Goal: Task Accomplishment & Management: Use online tool/utility

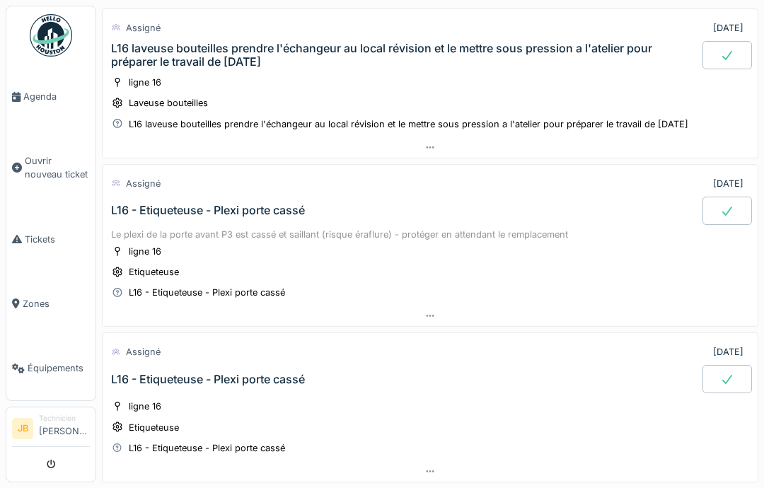
scroll to position [98, 0]
click at [276, 208] on div "L16 - Etiqueteuse - Plexi porte cassé" at bounding box center [208, 209] width 194 height 13
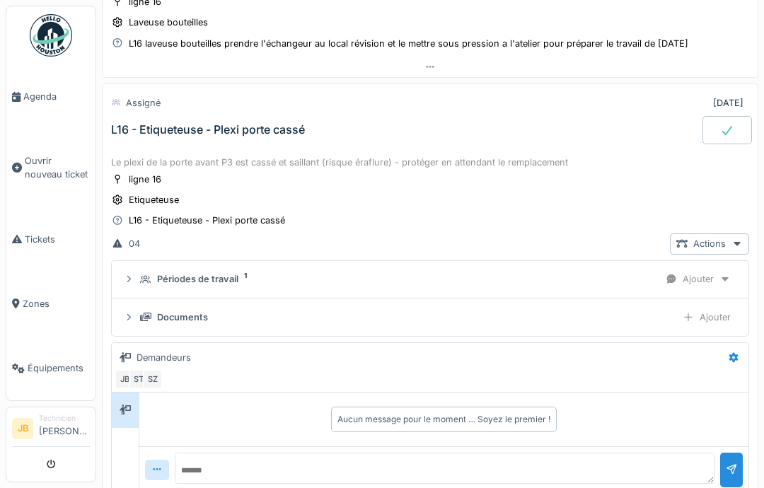
scroll to position [177, 0]
click at [577, 219] on div "ligne 16 Etiqueteuse L16 - Etiqueteuse - Plexi porte cassé" at bounding box center [430, 201] width 638 height 57
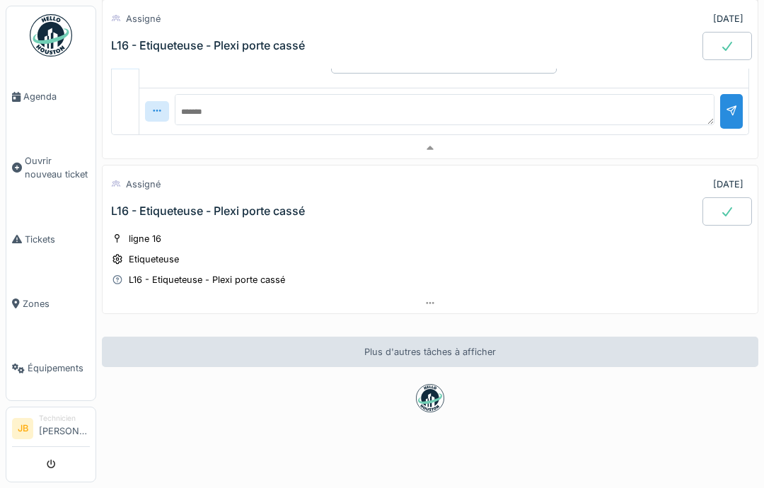
scroll to position [536, 0]
click at [282, 212] on div "L16 - Etiqueteuse - Plexi porte cassé" at bounding box center [208, 212] width 194 height 13
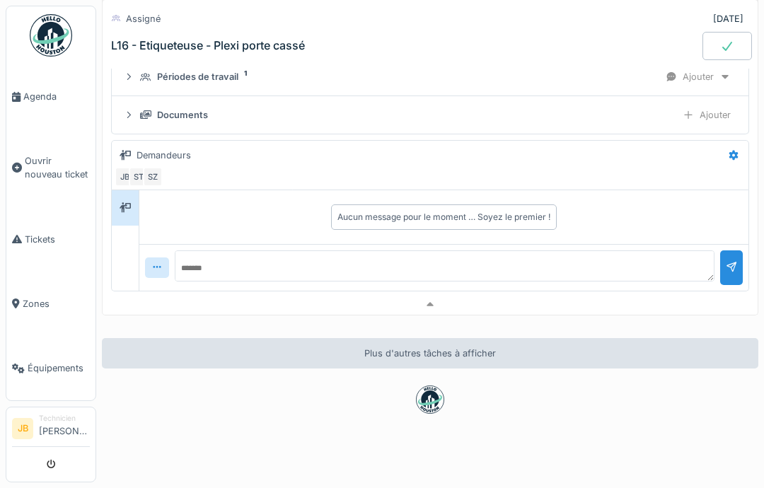
scroll to position [807, 0]
click at [437, 397] on img at bounding box center [430, 400] width 28 height 28
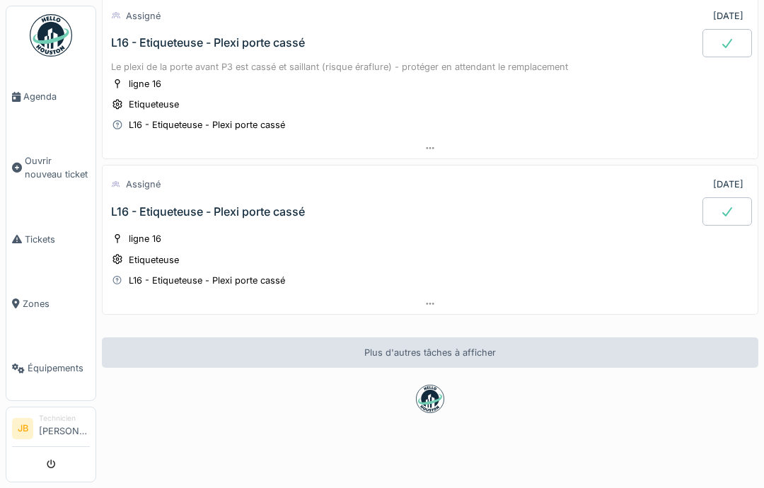
scroll to position [265, 0]
click at [450, 355] on div "Plus d'autres tâches à afficher" at bounding box center [430, 353] width 657 height 30
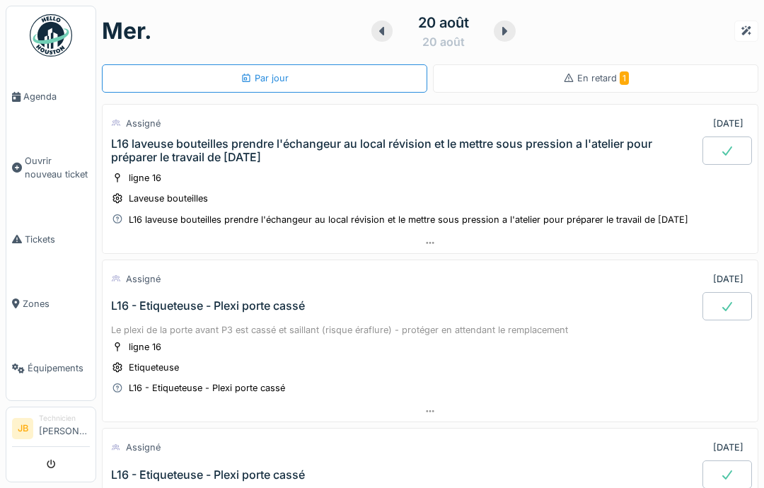
scroll to position [1, 0]
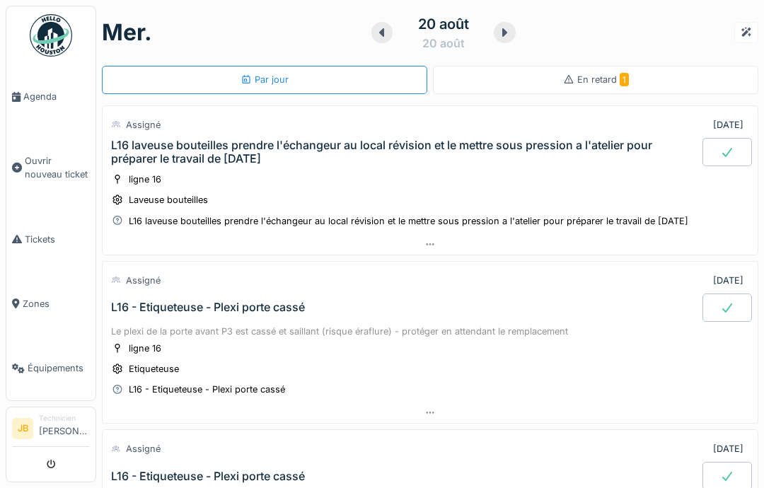
click at [28, 102] on span "Agenda" at bounding box center [56, 96] width 67 height 13
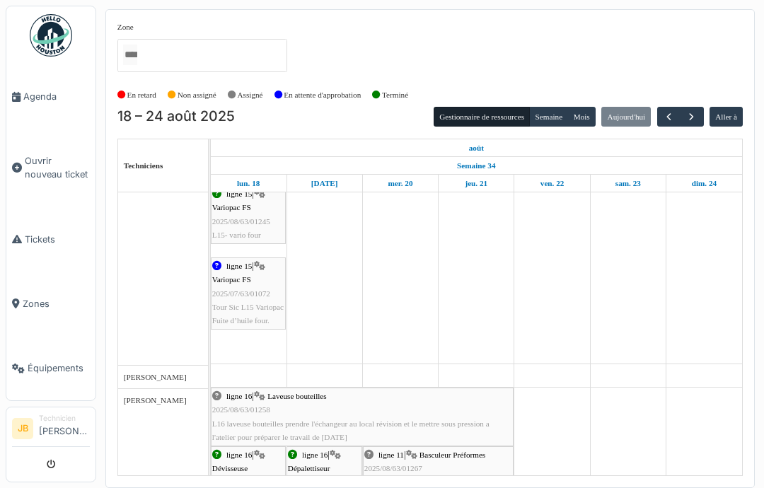
scroll to position [462, 0]
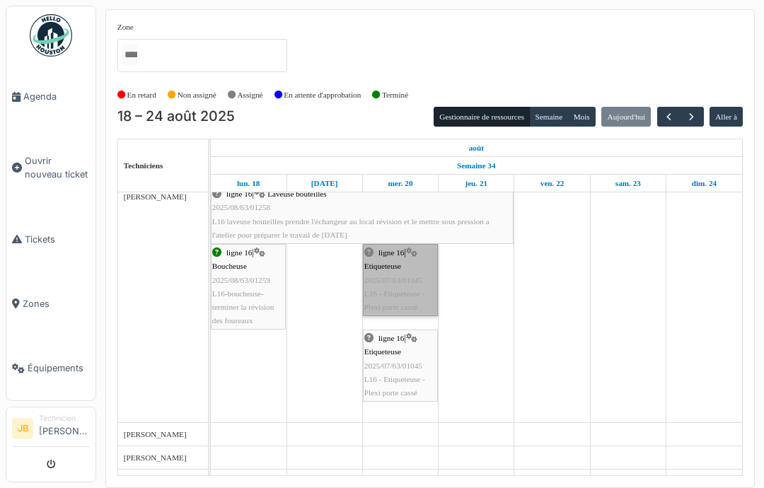
click at [407, 291] on link "ligne 16 | Etiqueteuse 2025/07/63/01045 L16 - Etiqueteuse - Plexi porte cassé" at bounding box center [400, 280] width 75 height 72
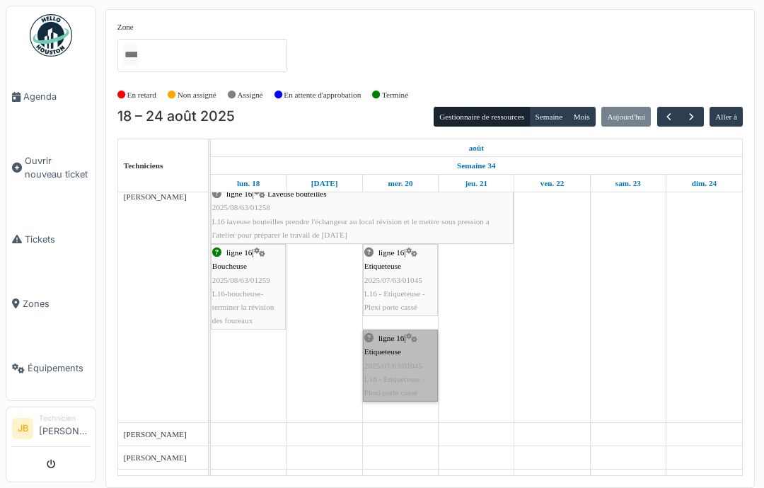
click at [415, 374] on link "ligne 16 | Etiqueteuse 2025/07/63/01045 L16 - Etiqueteuse - Plexi porte cassé" at bounding box center [400, 366] width 75 height 72
click at [411, 364] on link "ligne 16 | Etiqueteuse 2025/07/63/01045 L16 - Etiqueteuse - Plexi porte cassé" at bounding box center [400, 366] width 75 height 72
click at [415, 368] on link "ligne 16 | Etiqueteuse 2025/07/63/01045 L16 - Etiqueteuse - Plexi porte cassé" at bounding box center [400, 366] width 75 height 72
click at [412, 359] on link "ligne 16 | Etiqueteuse 2025/07/63/01045 L16 - Etiqueteuse - Plexi porte cassé" at bounding box center [400, 366] width 75 height 72
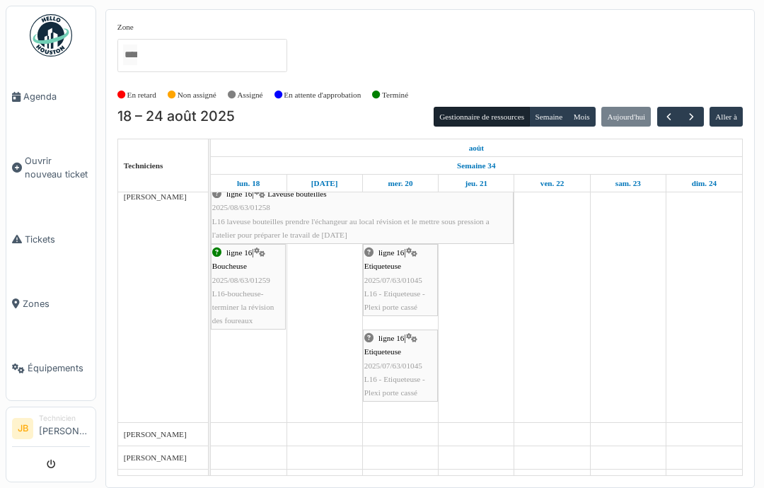
click at [562, 284] on td at bounding box center [552, 302] width 76 height 2583
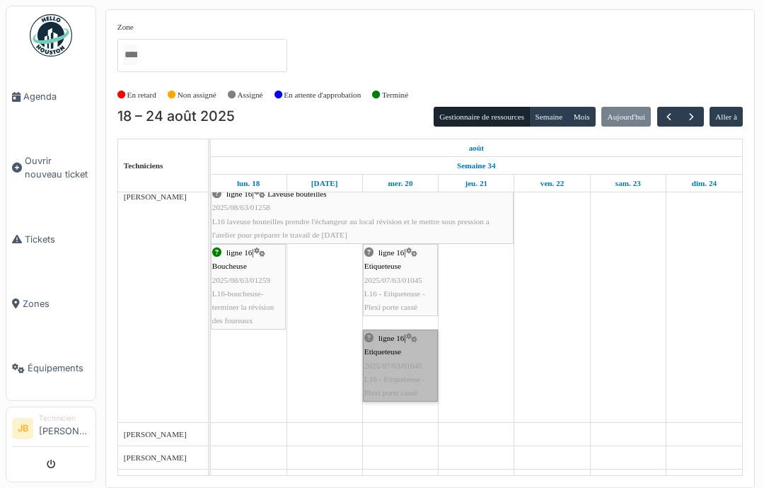
click at [409, 367] on link "ligne 16 | Etiqueteuse 2025/07/63/01045 L16 - Etiqueteuse - Plexi porte cassé" at bounding box center [400, 366] width 75 height 72
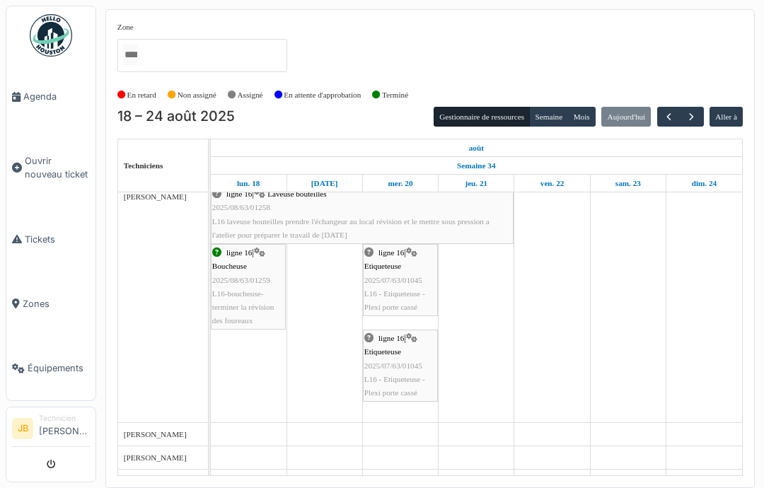
click at [24, 94] on span "Agenda" at bounding box center [56, 96] width 67 height 13
click at [47, 26] on img at bounding box center [51, 35] width 42 height 42
click at [29, 100] on span "Agenda" at bounding box center [56, 96] width 67 height 13
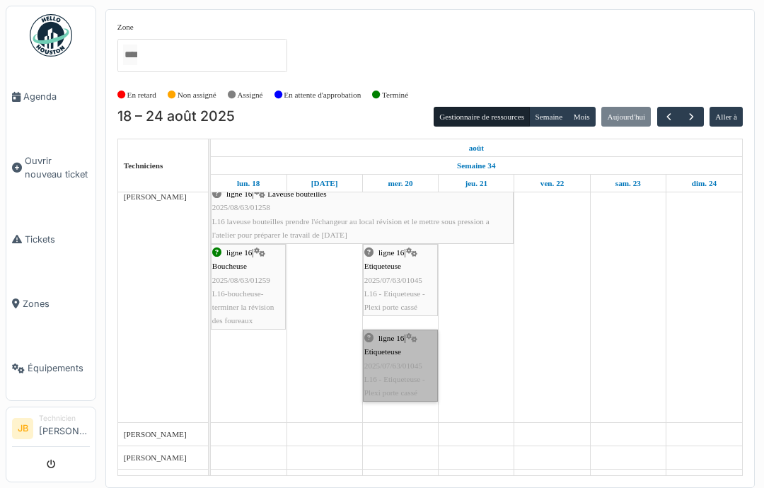
click at [410, 377] on link "ligne 16 | Etiqueteuse 2025/07/63/01045 L16 - Etiqueteuse - Plexi porte cassé" at bounding box center [400, 366] width 75 height 72
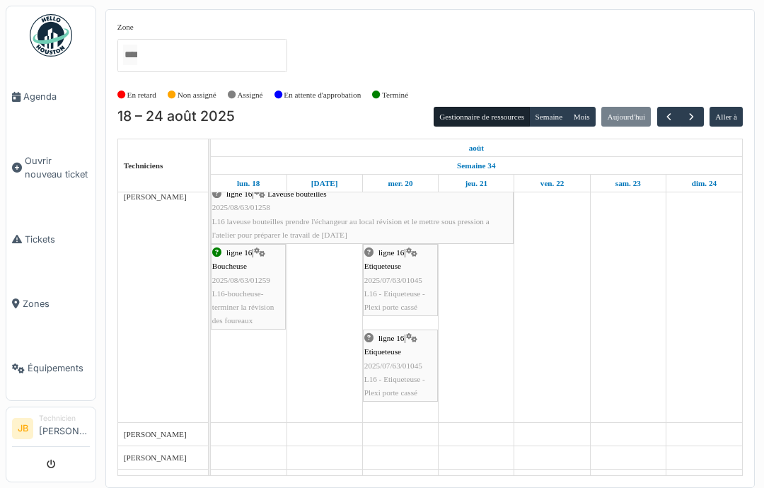
click at [30, 178] on span "Ouvrir nouveau ticket" at bounding box center [57, 167] width 65 height 27
click at [26, 181] on span "Ouvrir nouveau ticket" at bounding box center [57, 167] width 65 height 27
click at [18, 97] on icon at bounding box center [16, 97] width 8 height 10
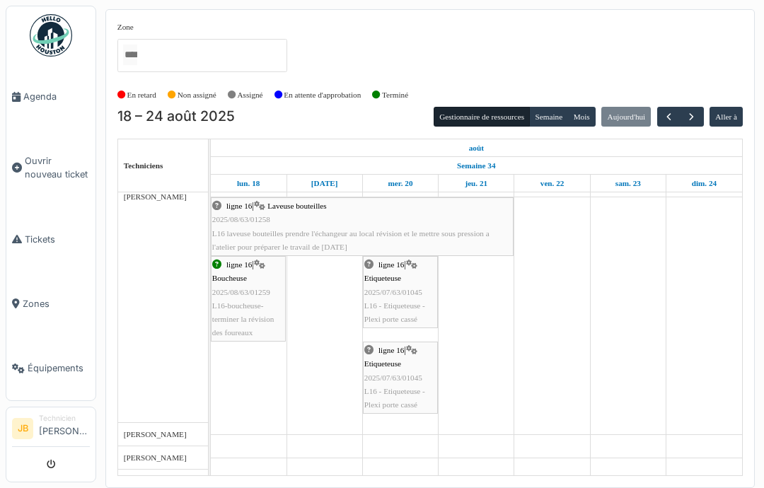
scroll to position [1170, 0]
click at [33, 103] on span "Agenda" at bounding box center [56, 96] width 67 height 13
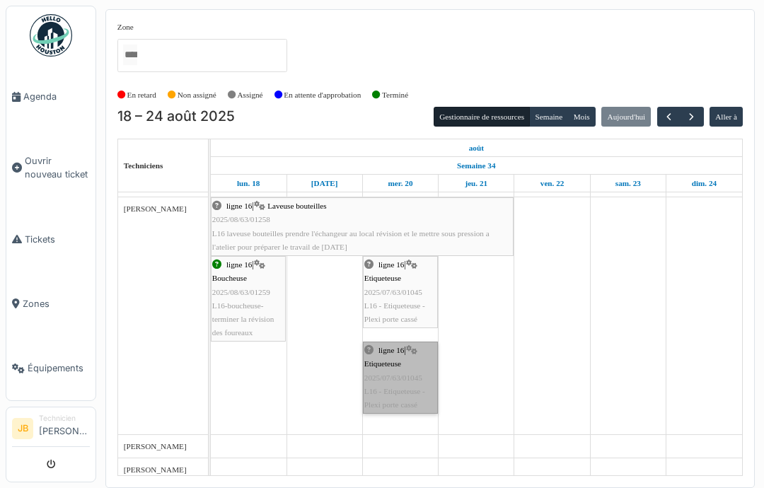
click at [397, 376] on link "ligne 16 | Etiqueteuse 2025/07/63/01045 L16 - Etiqueteuse - Plexi porte cassé" at bounding box center [400, 378] width 75 height 72
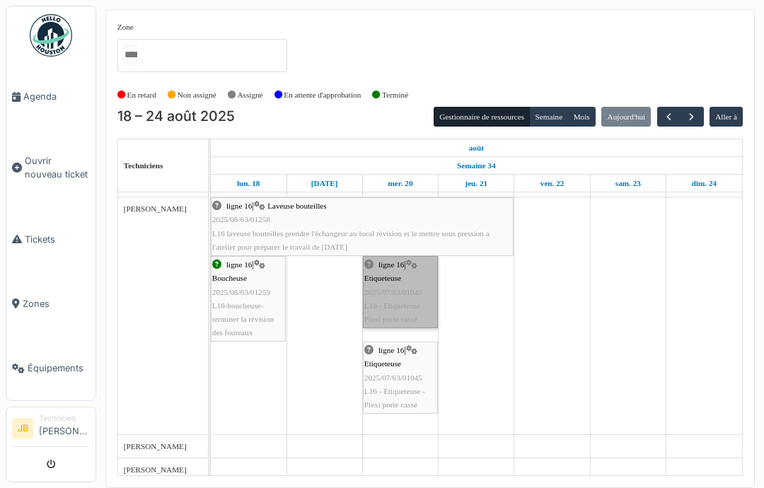
click at [407, 284] on link "ligne 16 | Etiqueteuse 2025/07/63/01045 L16 - Etiqueteuse - Plexi porte cassé" at bounding box center [400, 292] width 75 height 72
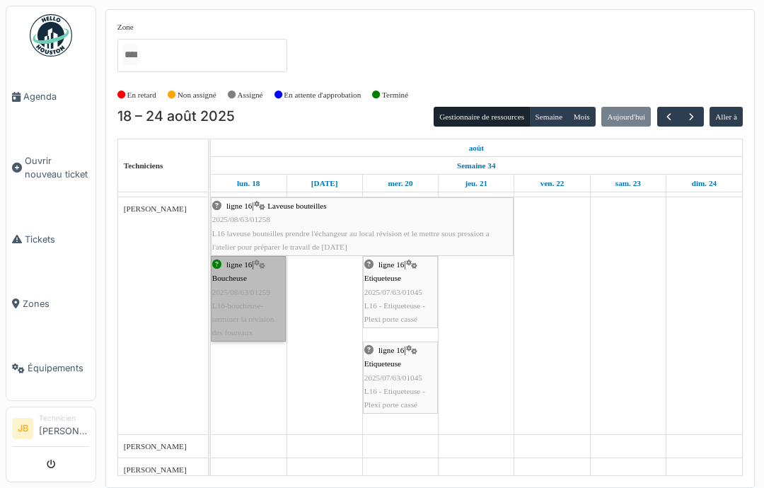
click at [255, 303] on link "ligne 16 | Boucheuse 2025/08/63/01259 L16-boucheuse-terminer la révision des fo…" at bounding box center [248, 299] width 75 height 86
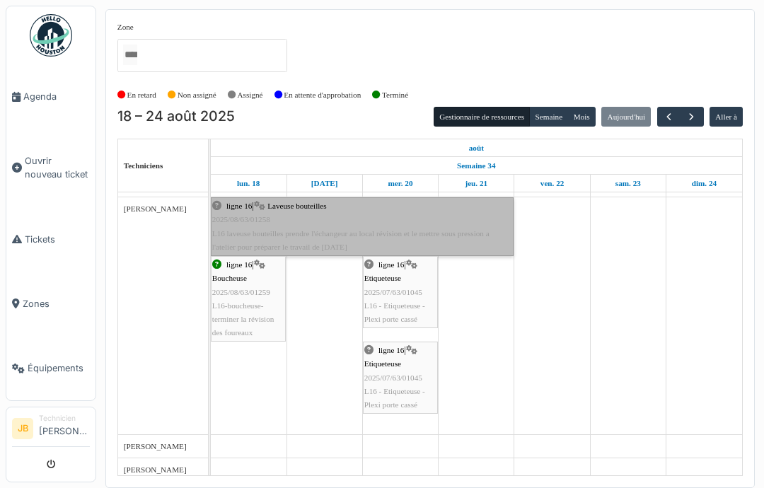
click at [362, 219] on link "ligne 16 | Laveuse bouteilles 2025/08/63/01258 L16 laveuse bouteilles prendre l…" at bounding box center [362, 226] width 303 height 59
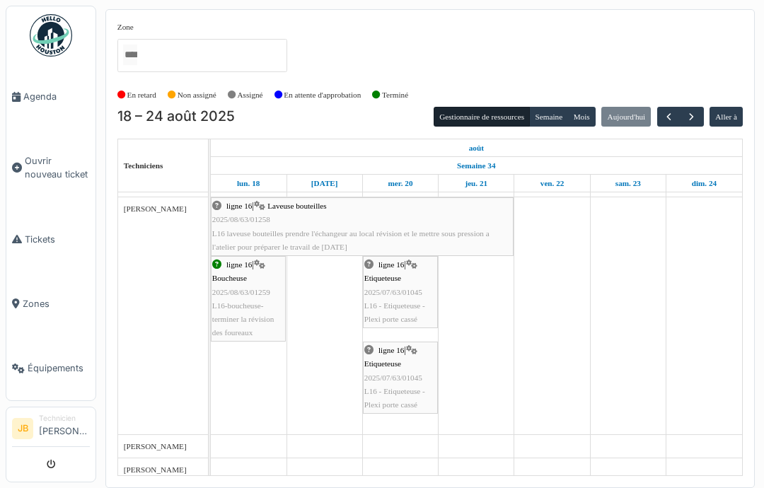
click at [679, 52] on div "Zone général ligne 11 ligne 15 ligne 16 ligne 17 Magasin" at bounding box center [429, 52] width 625 height 62
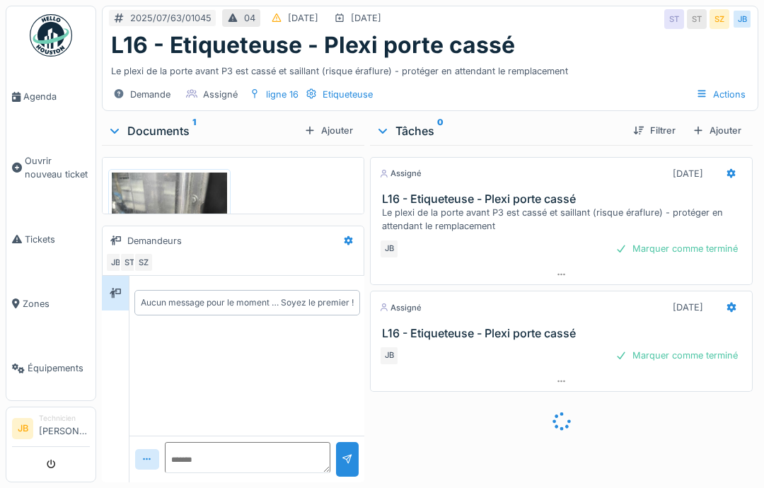
click at [190, 187] on img at bounding box center [169, 250] width 115 height 154
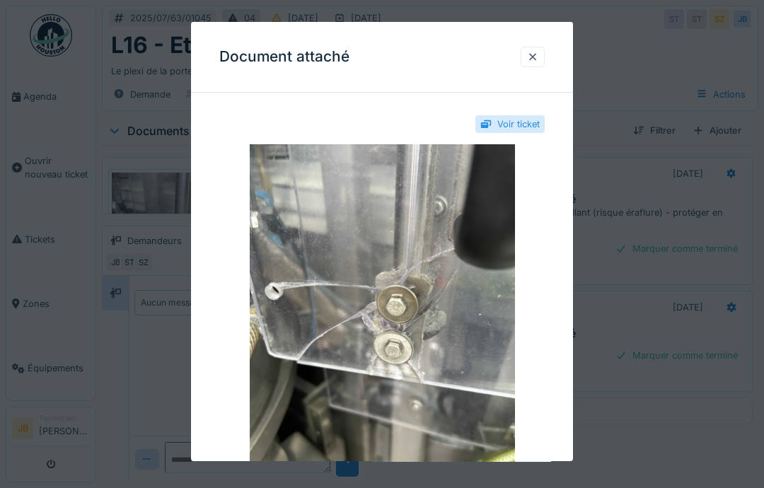
click at [543, 53] on div at bounding box center [533, 57] width 24 height 21
